Goal: Check status: Check status

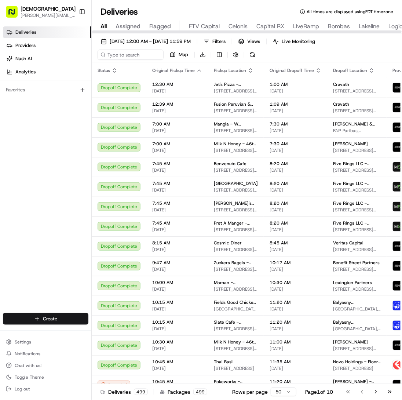
click at [123, 49] on div "[DATE] 12:00 AM - [DATE] 11:59 PM Filters Views Live Monitoring Map Download" at bounding box center [247, 49] width 311 height 27
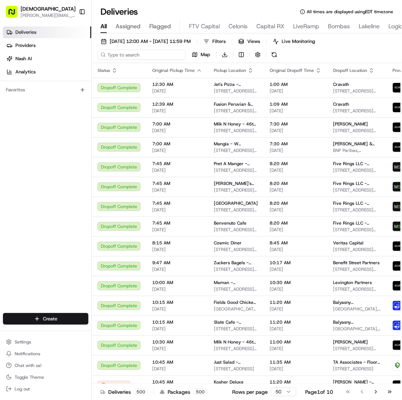
click at [122, 51] on input at bounding box center [142, 55] width 88 height 10
type input "C"
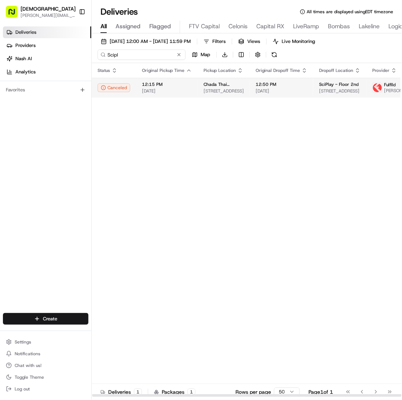
type input "Scipl"
click at [198, 80] on td "Chada Thai Traditional Taste [STREET_ADDRESS]" at bounding box center [224, 88] width 52 height 20
